Goal: Find specific page/section: Find specific page/section

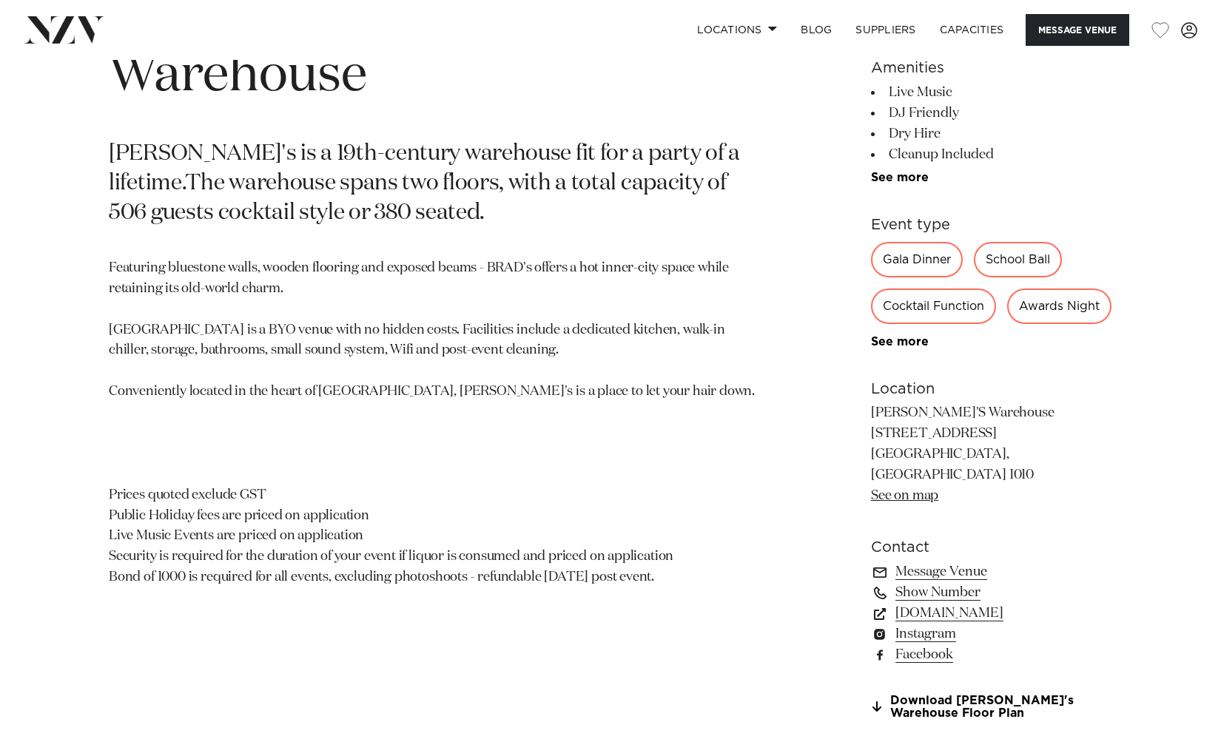
scroll to position [497, 0]
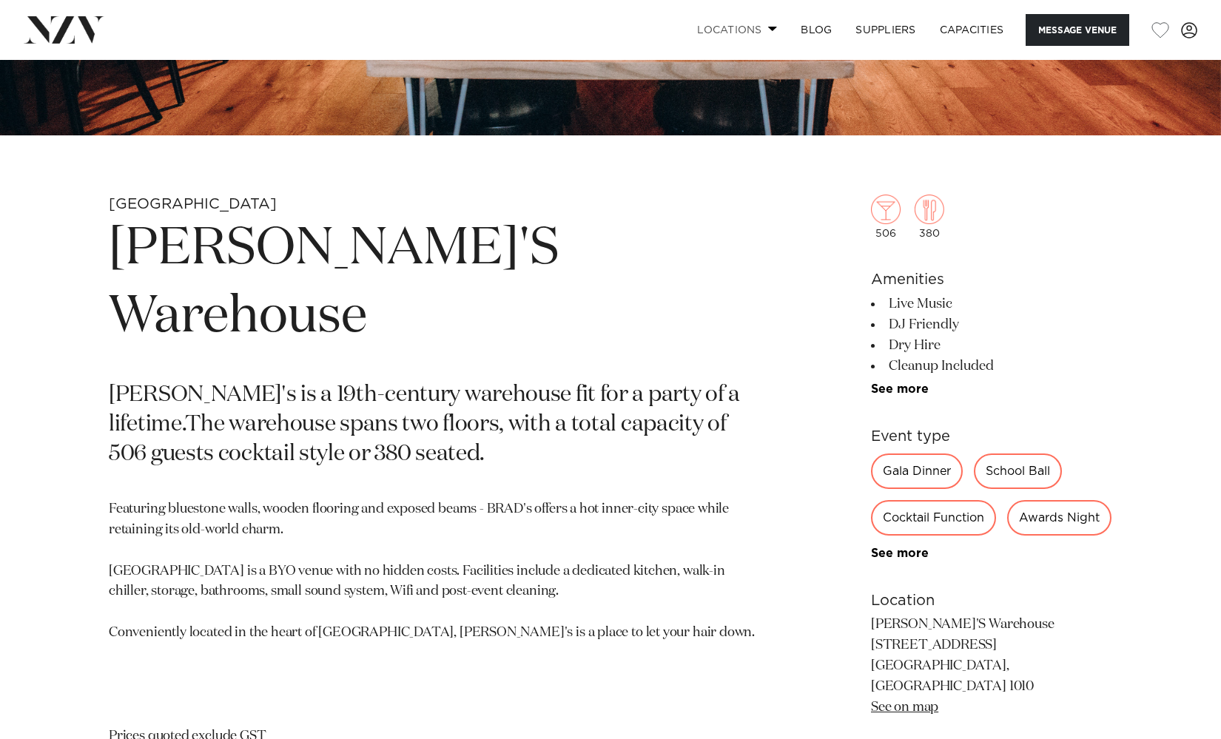
click at [740, 36] on link "Locations" at bounding box center [737, 30] width 104 height 32
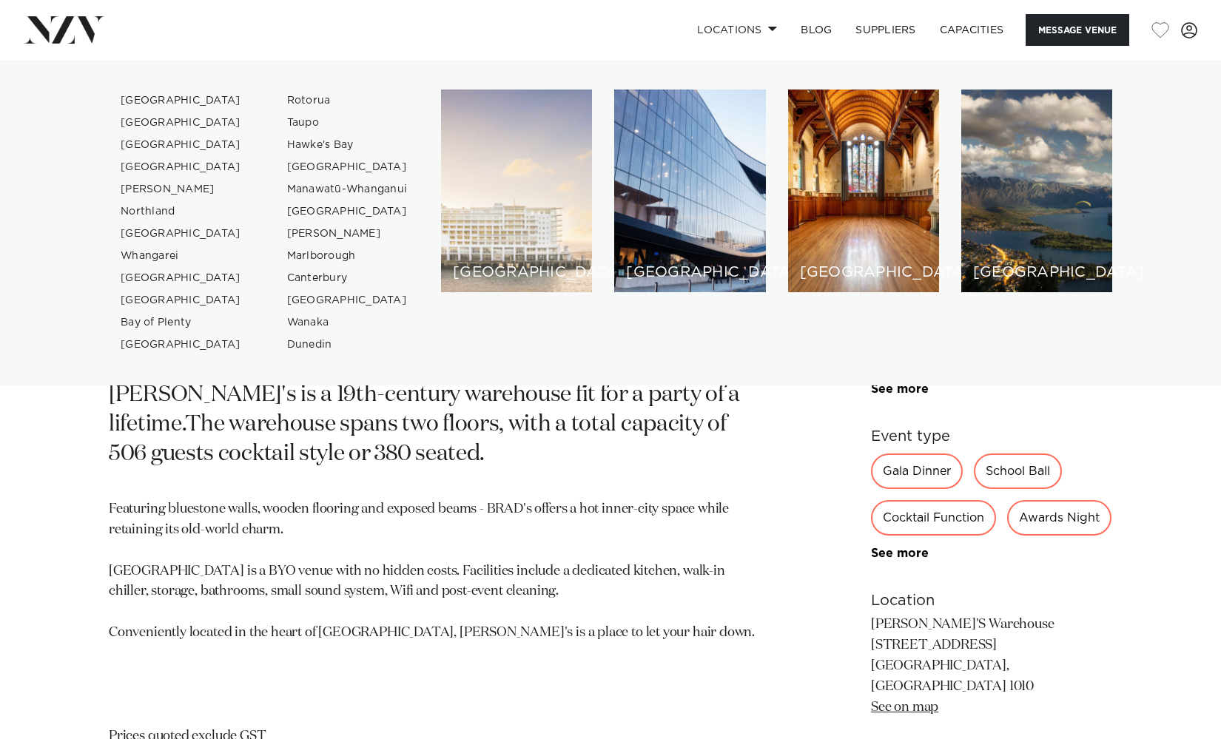
click at [539, 255] on div "[GEOGRAPHIC_DATA]" at bounding box center [516, 191] width 151 height 203
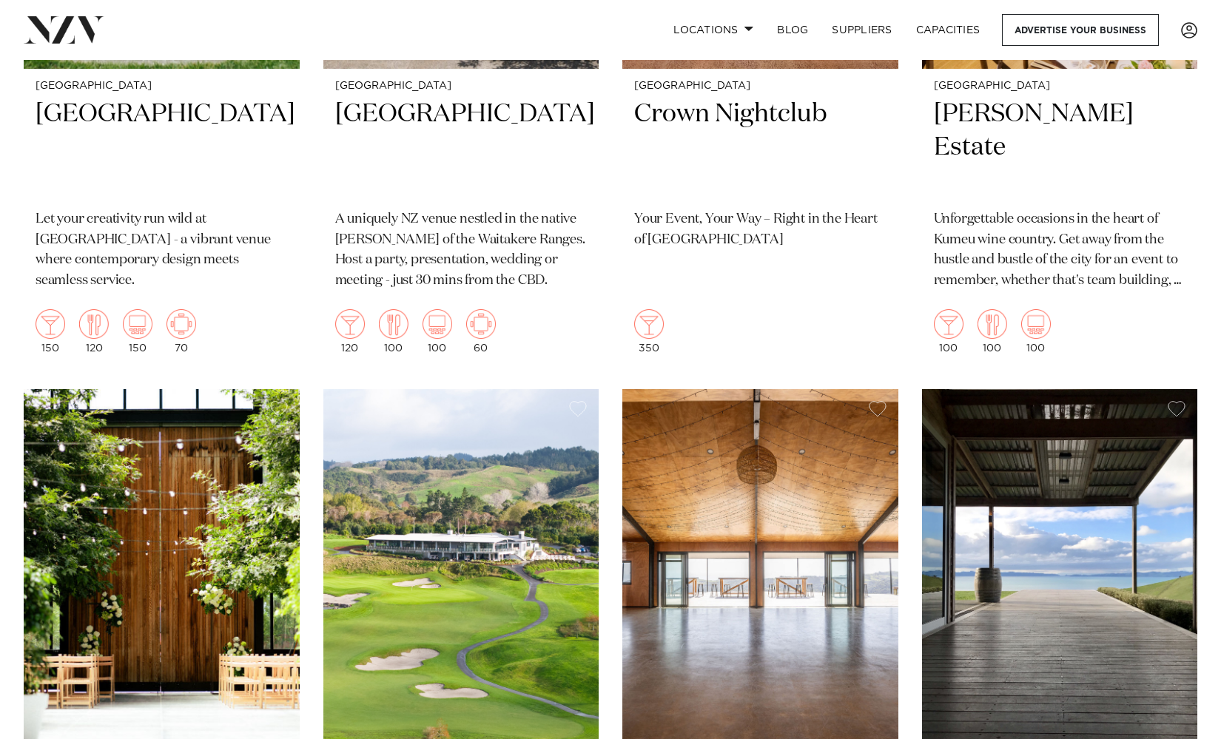
scroll to position [1120, 0]
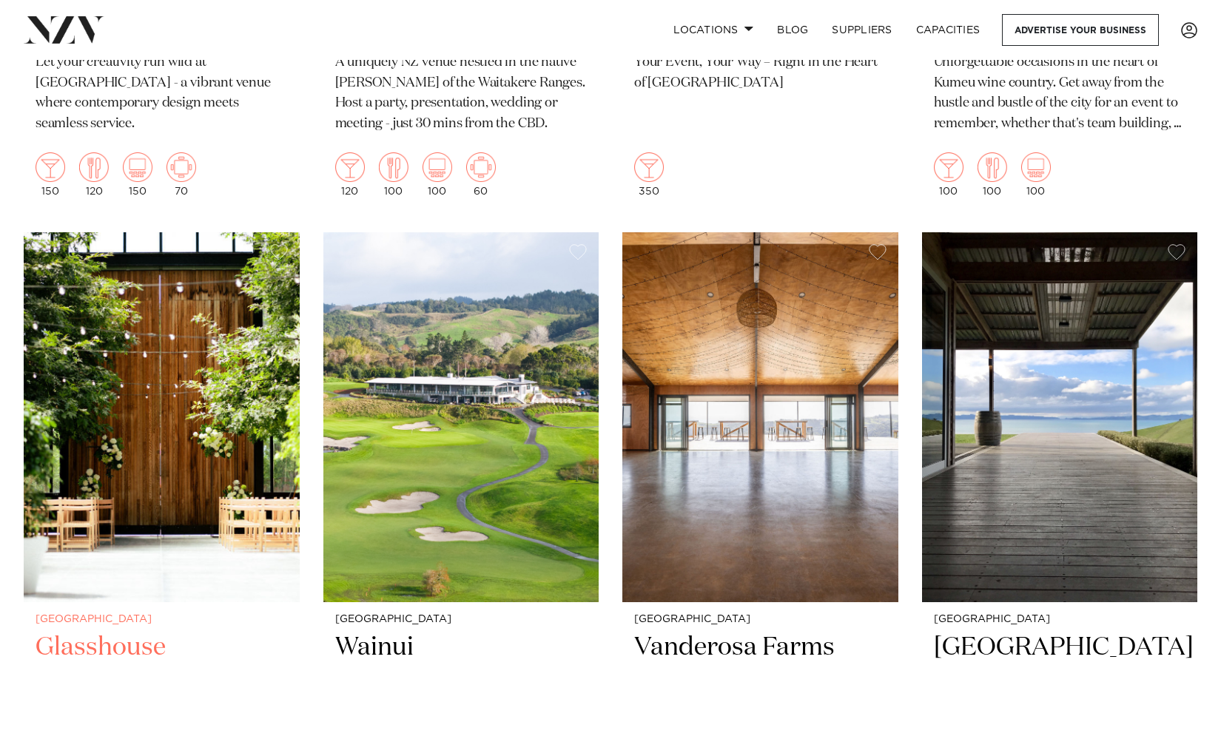
click at [185, 470] on img at bounding box center [162, 417] width 276 height 370
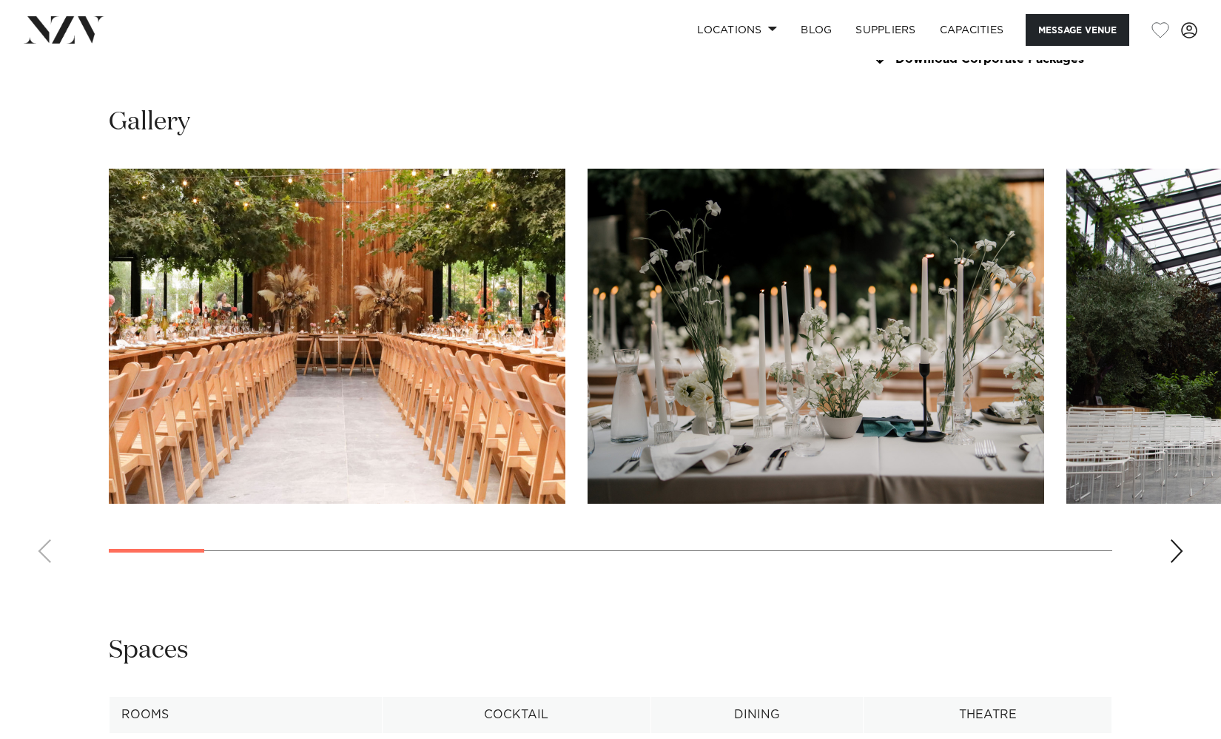
scroll to position [1434, 0]
click at [1169, 549] on div "Next slide" at bounding box center [1176, 551] width 15 height 24
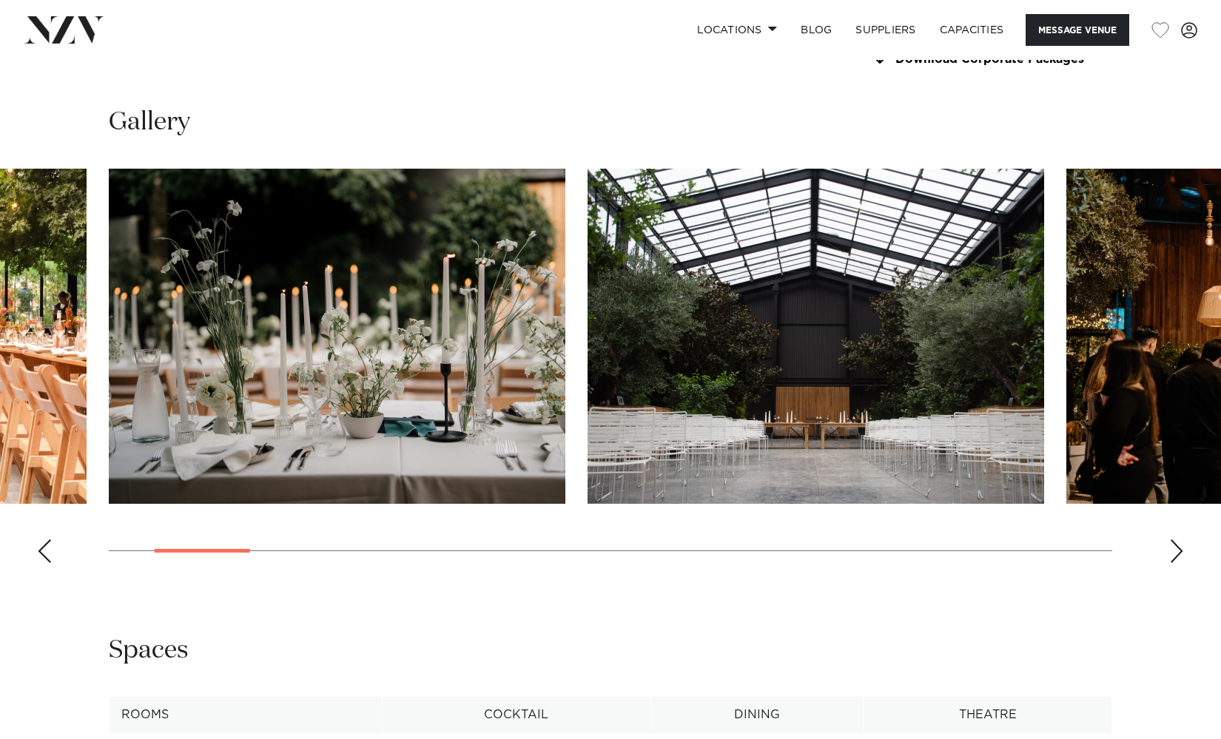
click at [1169, 549] on div "Next slide" at bounding box center [1176, 551] width 15 height 24
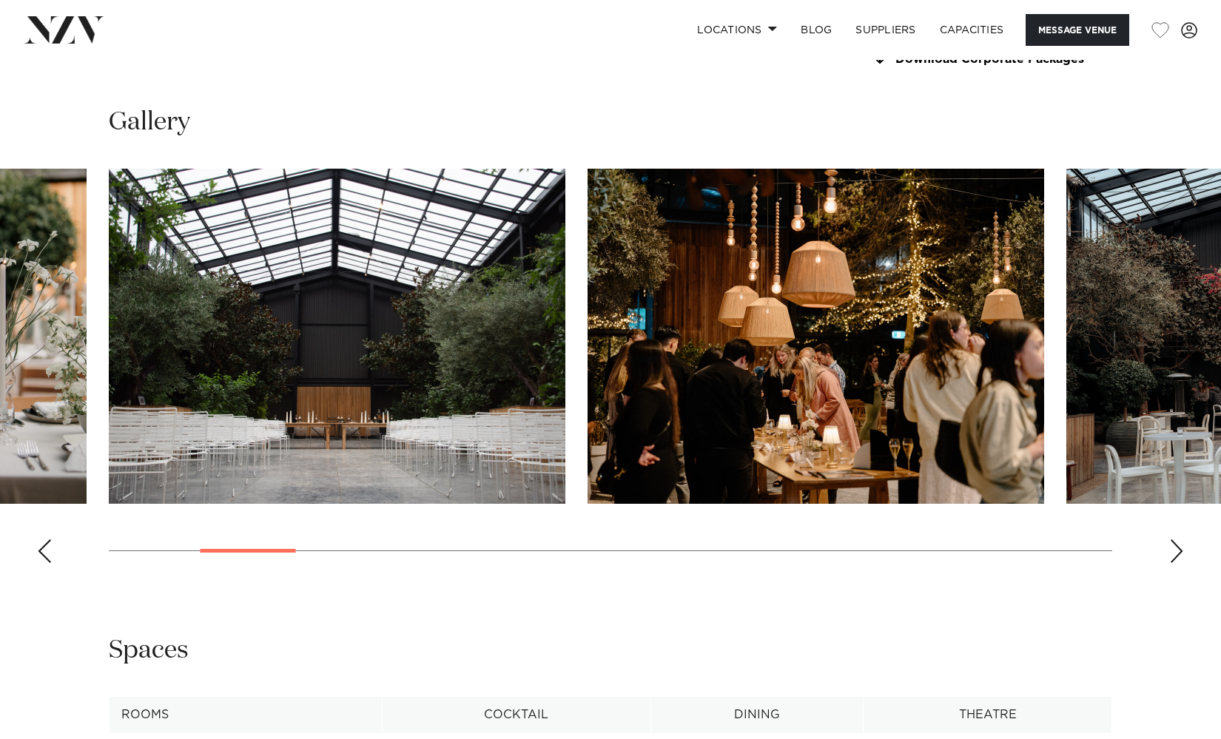
click at [1169, 549] on div "Next slide" at bounding box center [1176, 551] width 15 height 24
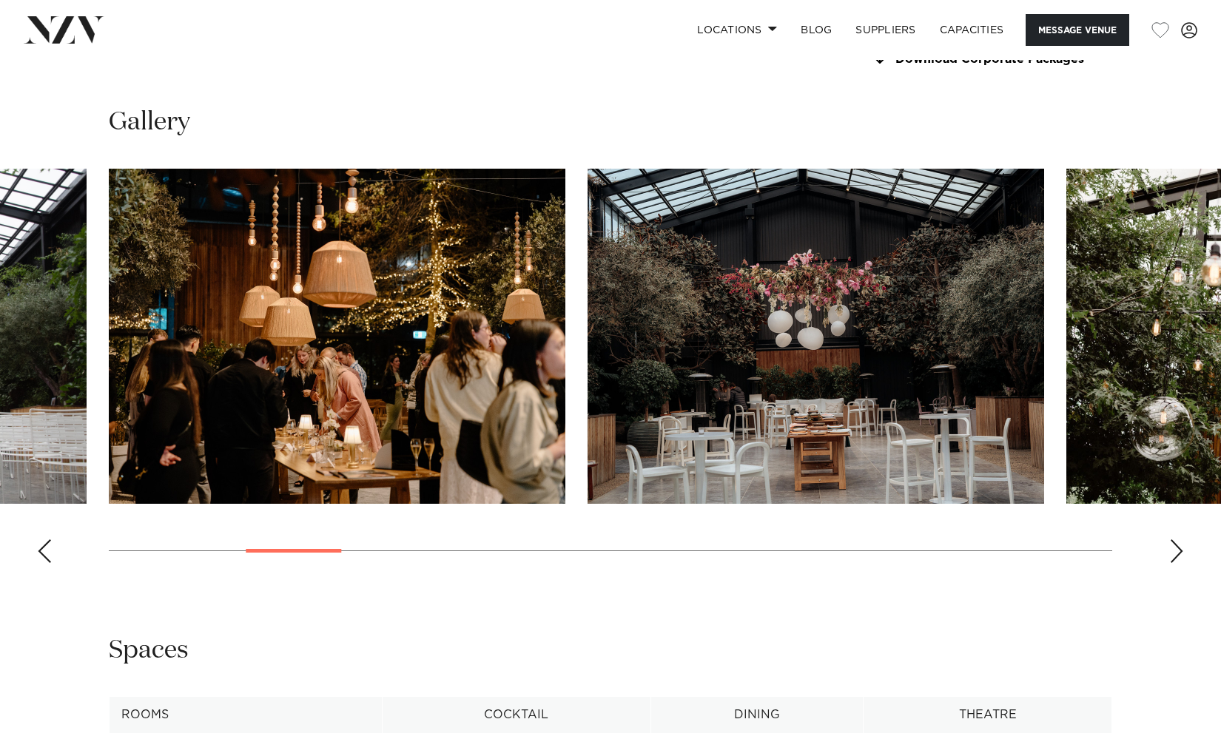
click at [1169, 549] on div "Next slide" at bounding box center [1176, 551] width 15 height 24
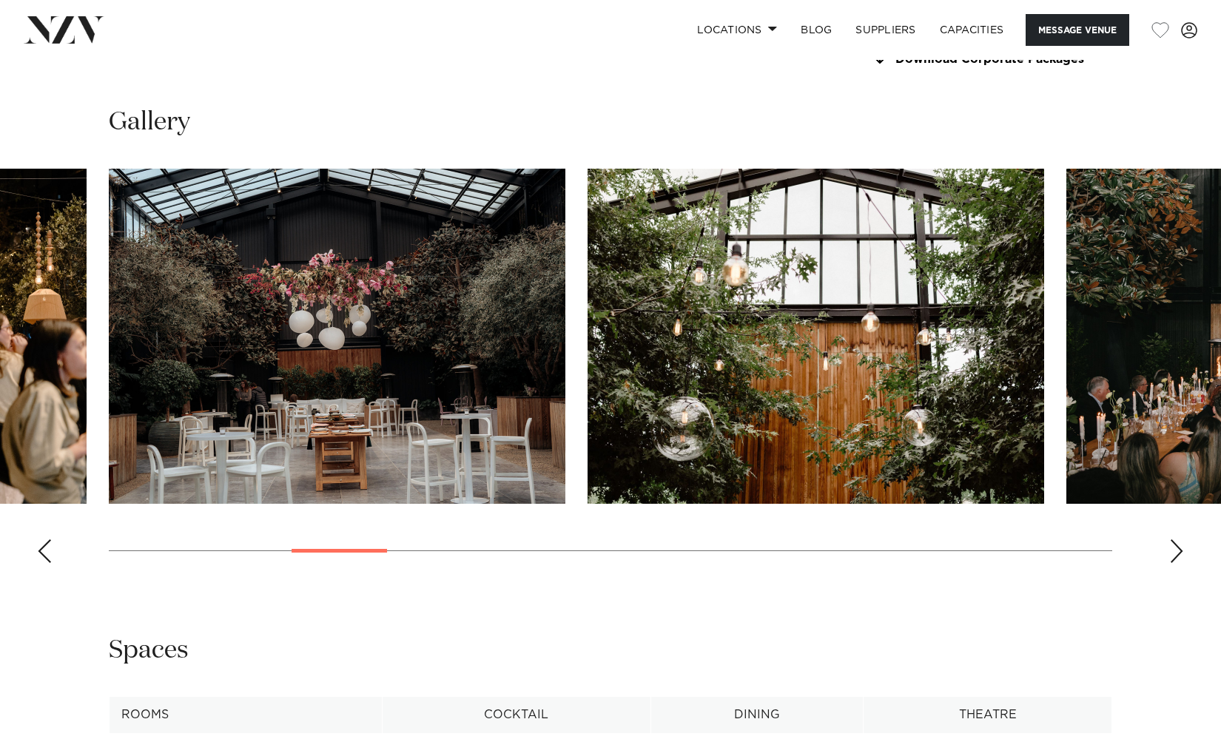
click at [1169, 549] on div "Next slide" at bounding box center [1176, 551] width 15 height 24
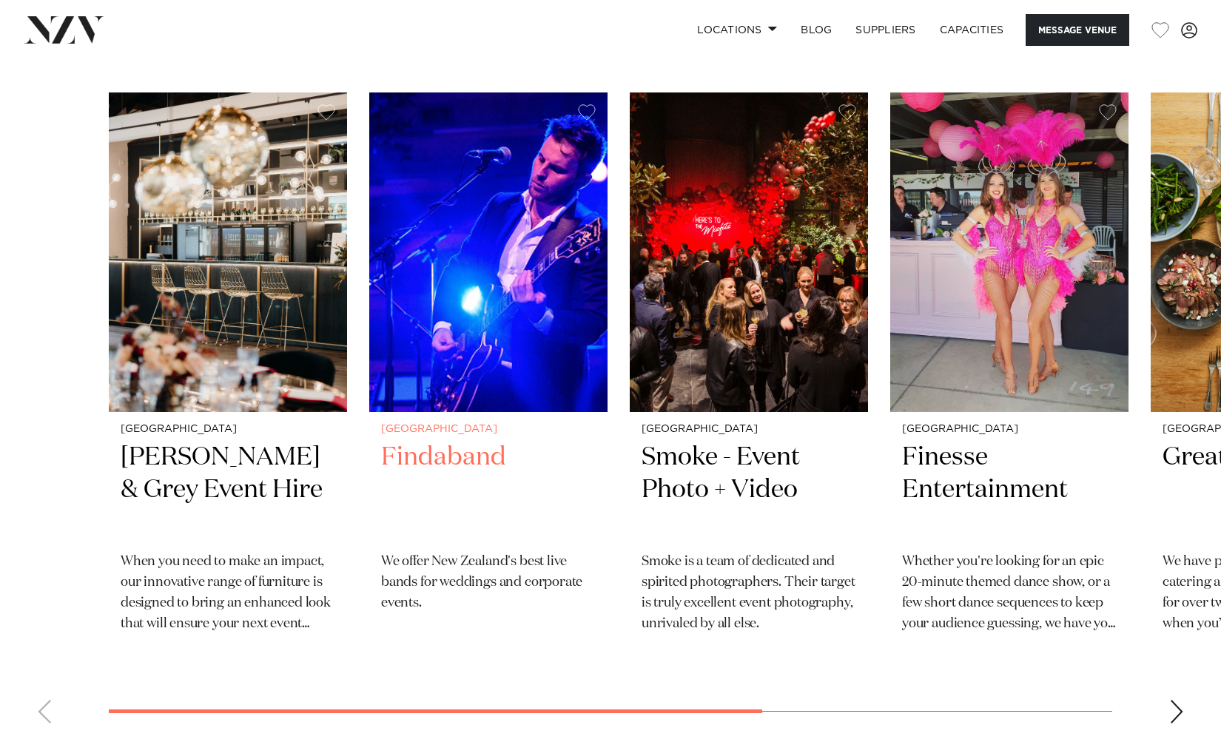
scroll to position [2262, 0]
